Goal: Information Seeking & Learning: Understand process/instructions

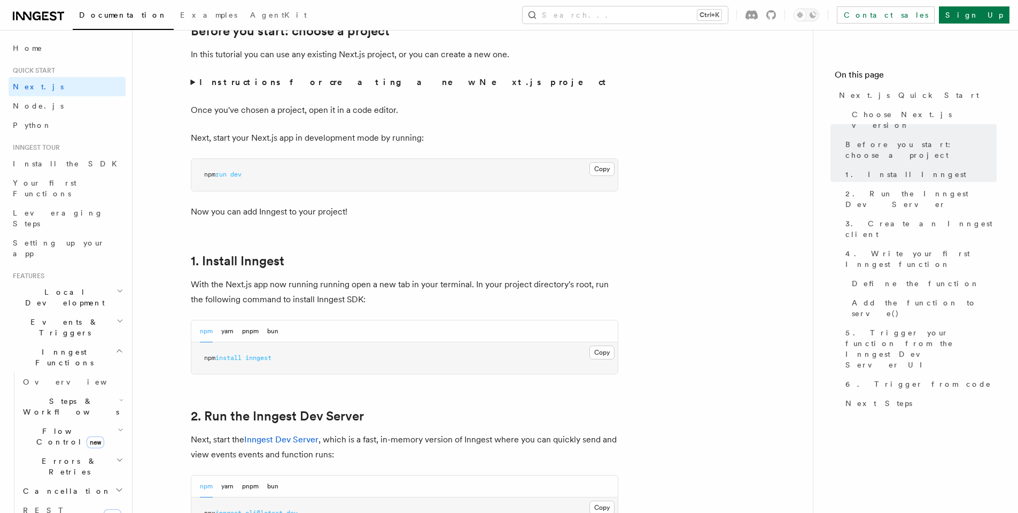
scroll to position [513, 0]
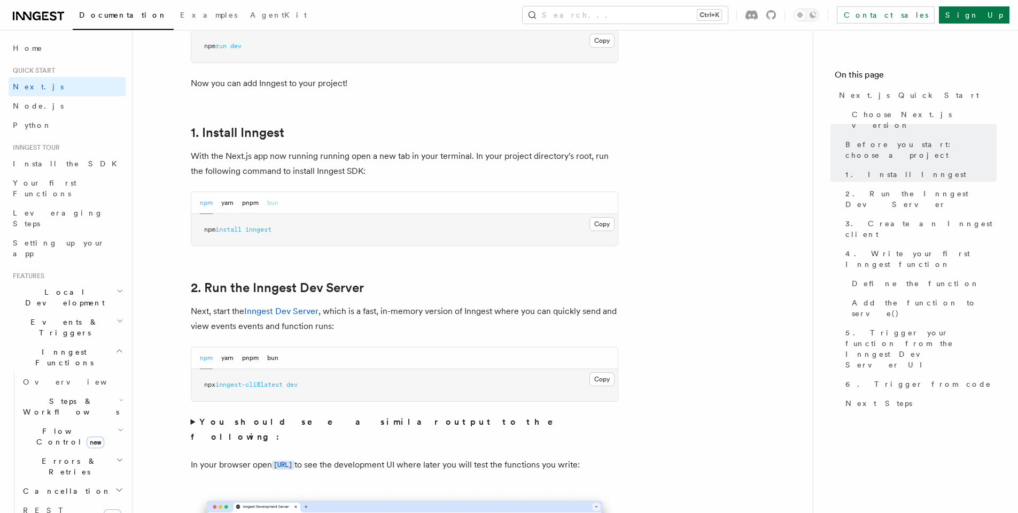
click at [275, 201] on button "bun" at bounding box center [272, 203] width 11 height 22
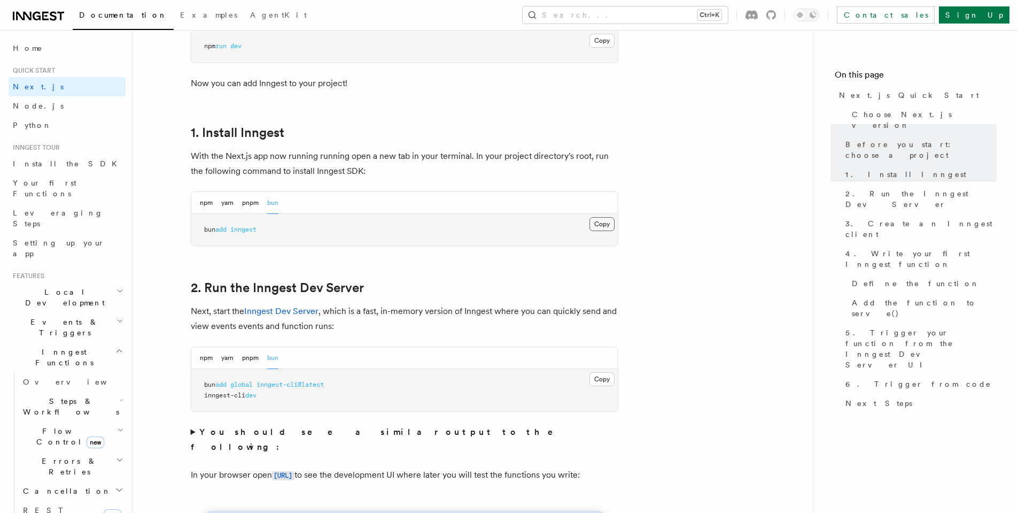
click at [606, 226] on button "Copy Copied" at bounding box center [602, 224] width 25 height 14
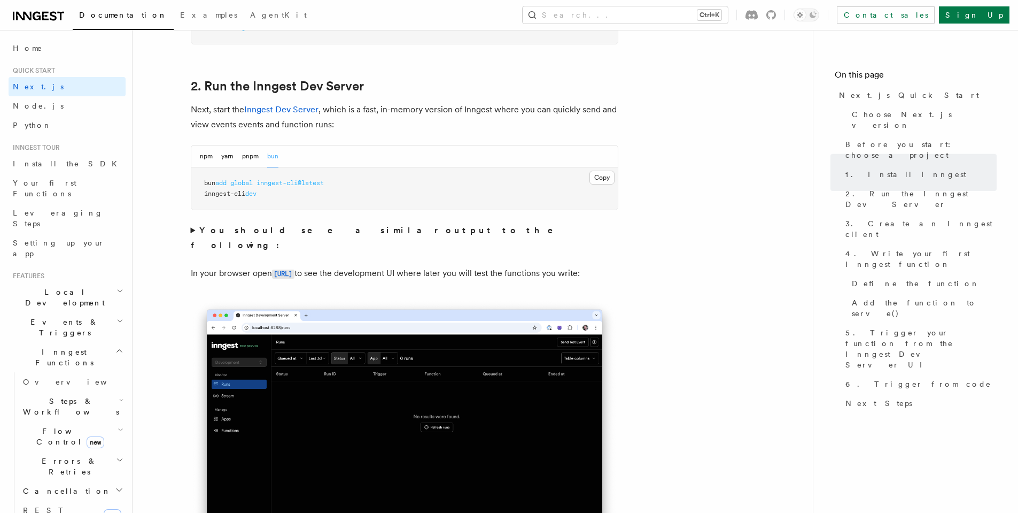
scroll to position [705, 0]
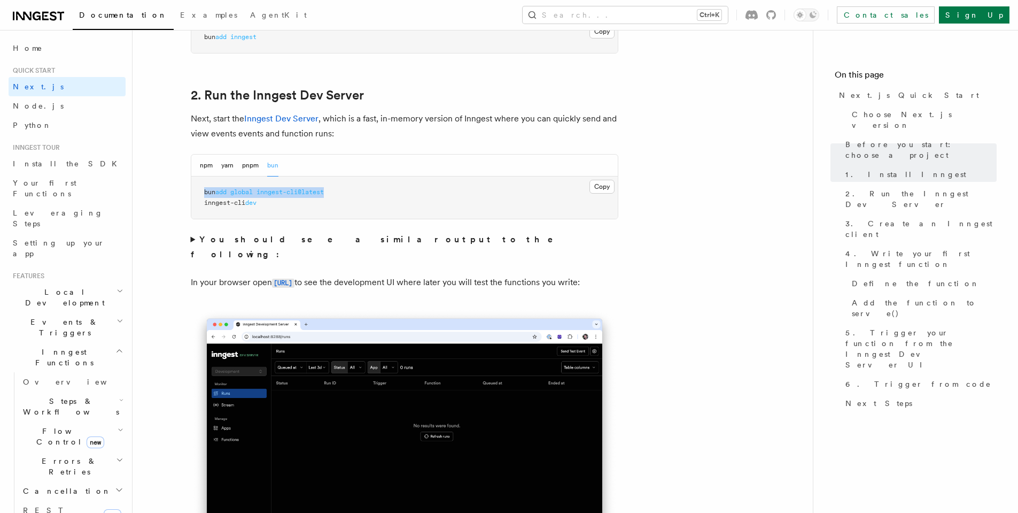
drag, startPoint x: 335, startPoint y: 192, endPoint x: 201, endPoint y: 192, distance: 133.1
click at [201, 192] on pre "bun add global inngest-cli@latest inngest-cli dev" at bounding box center [404, 197] width 426 height 42
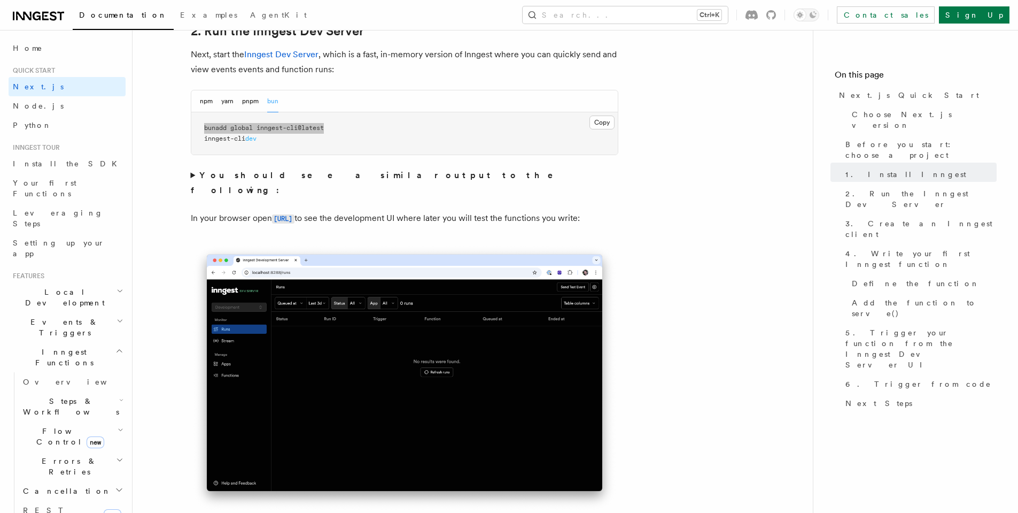
scroll to position [641, 0]
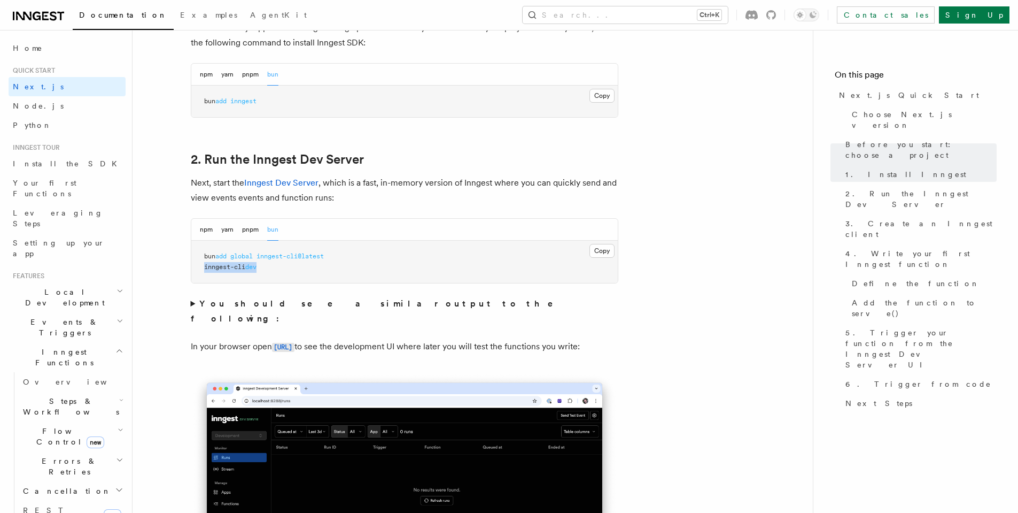
drag, startPoint x: 266, startPoint y: 269, endPoint x: 203, endPoint y: 265, distance: 63.2
click at [203, 265] on pre "bun add global inngest-cli@latest inngest-cli dev" at bounding box center [404, 262] width 426 height 42
copy span "inngest-cli dev"
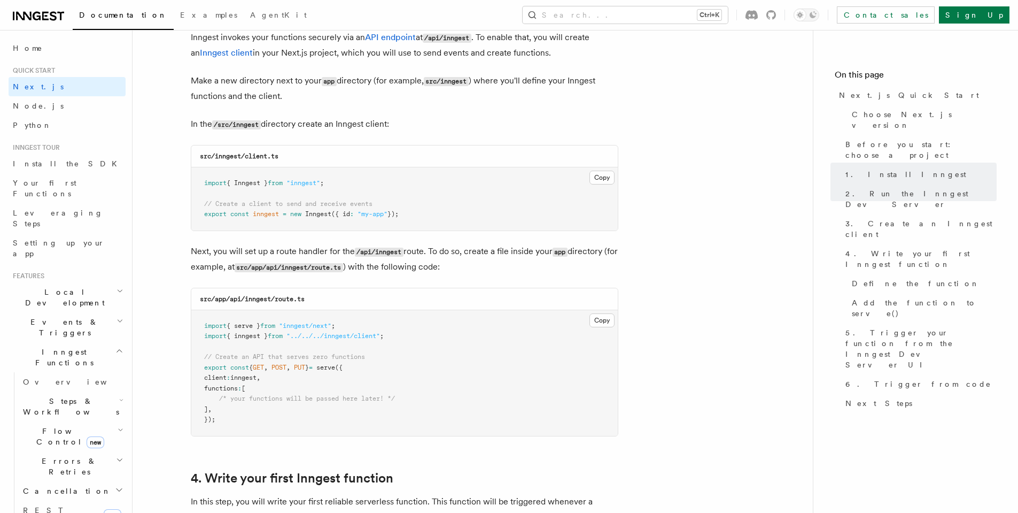
scroll to position [1411, 0]
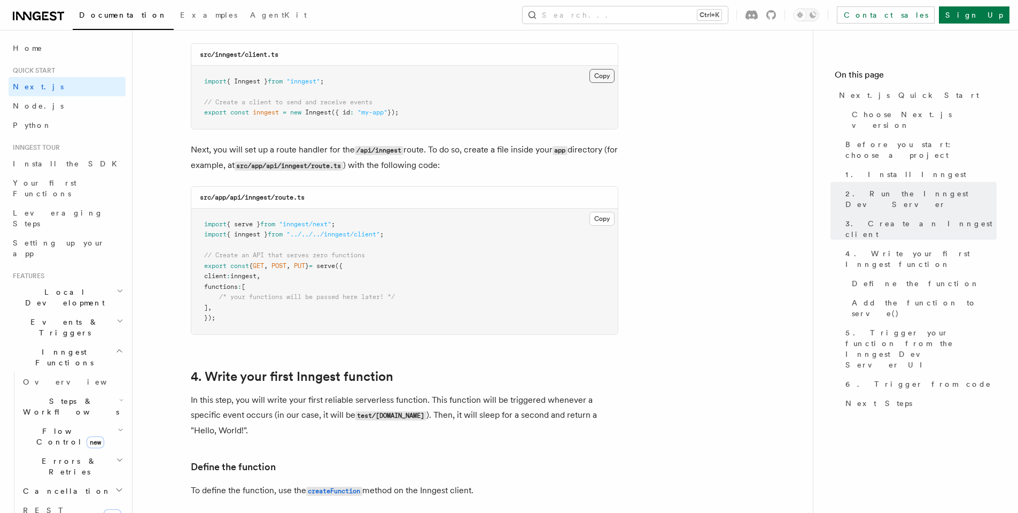
click at [603, 76] on button "Copy Copied" at bounding box center [602, 76] width 25 height 14
click at [261, 197] on code "src/app/api/inngest/route.ts" at bounding box center [252, 196] width 105 height 7
drag, startPoint x: 261, startPoint y: 197, endPoint x: 303, endPoint y: 198, distance: 42.2
click at [303, 198] on code "src/app/api/inngest/route.ts" at bounding box center [252, 196] width 105 height 7
copy code "inngest/route.ts"
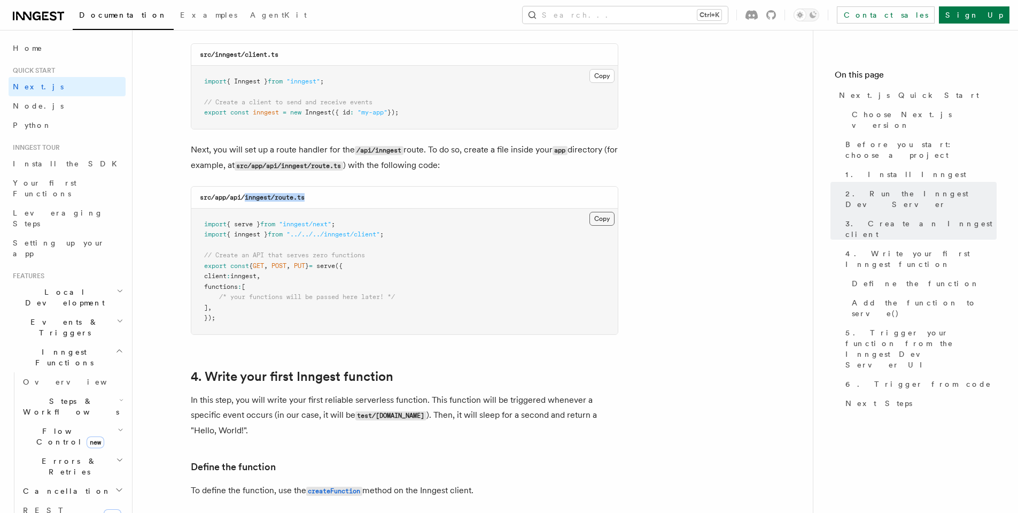
click at [599, 218] on button "Copy Copied" at bounding box center [602, 219] width 25 height 14
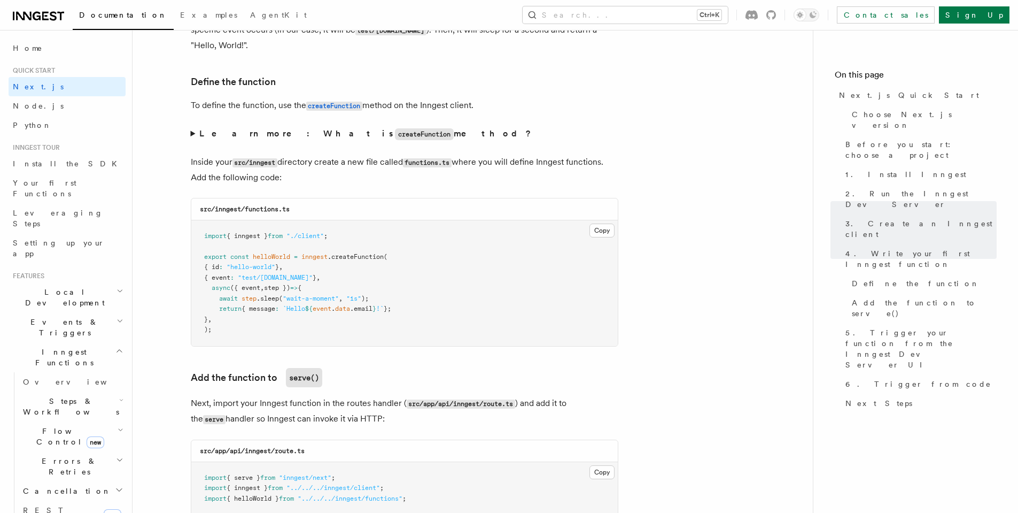
scroll to position [1860, 0]
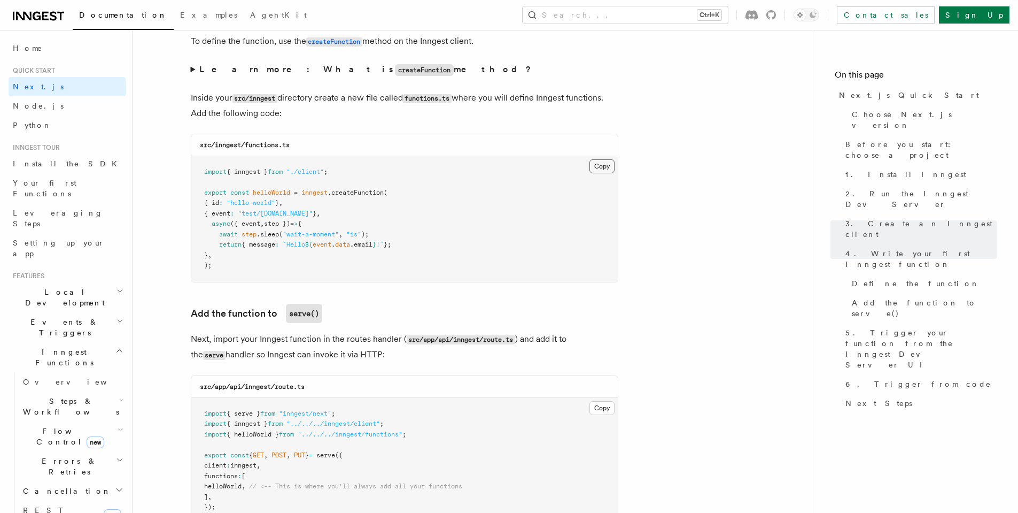
click at [593, 169] on button "Copy Copied" at bounding box center [602, 166] width 25 height 14
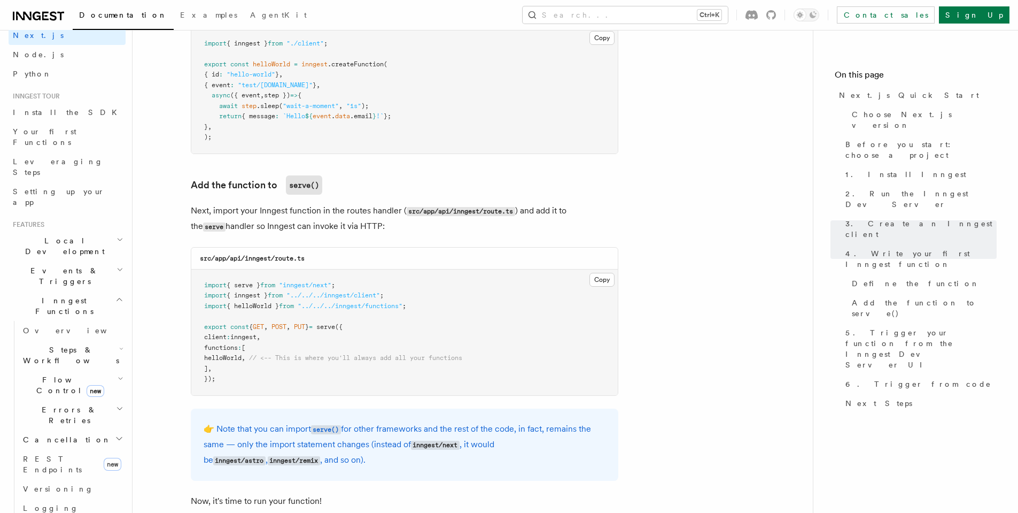
scroll to position [128, 0]
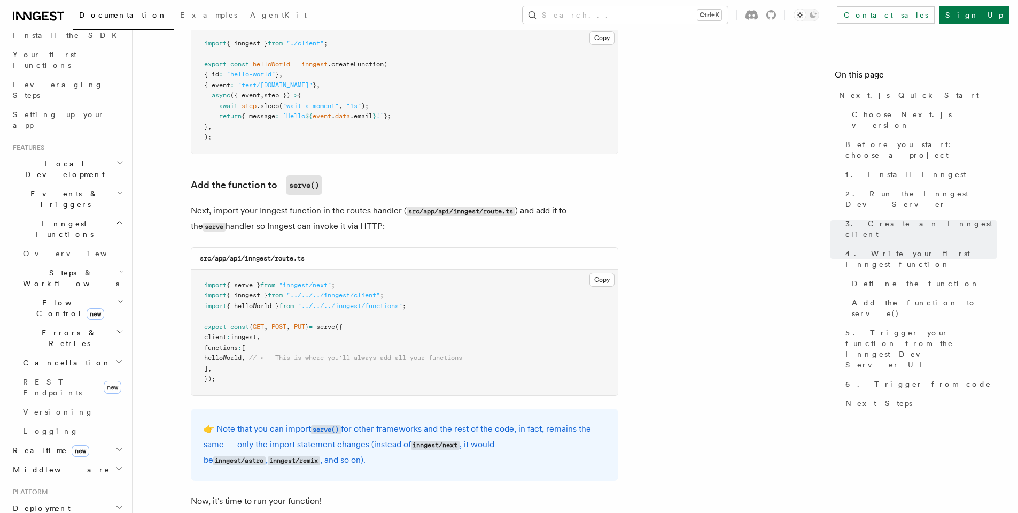
click at [115, 218] on icon "button" at bounding box center [119, 222] width 8 height 9
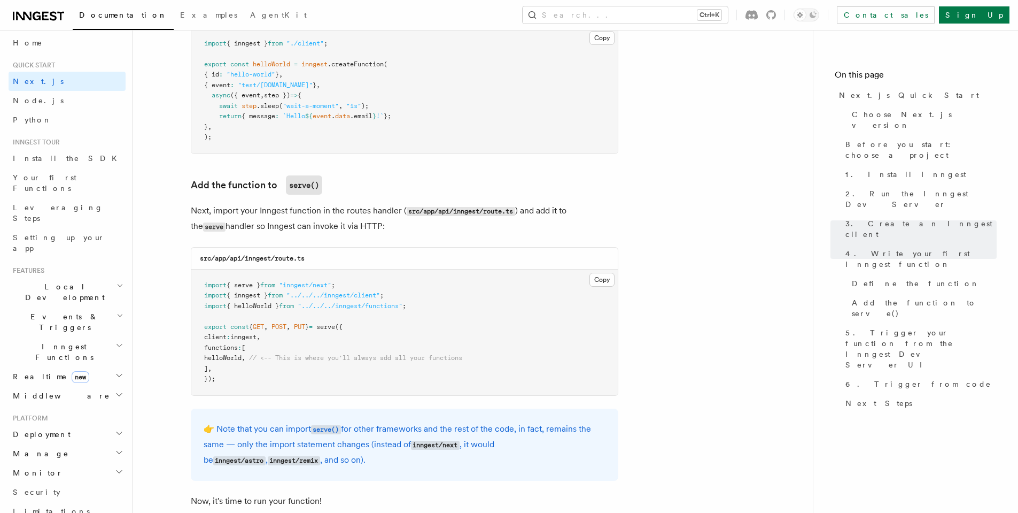
scroll to position [0, 0]
